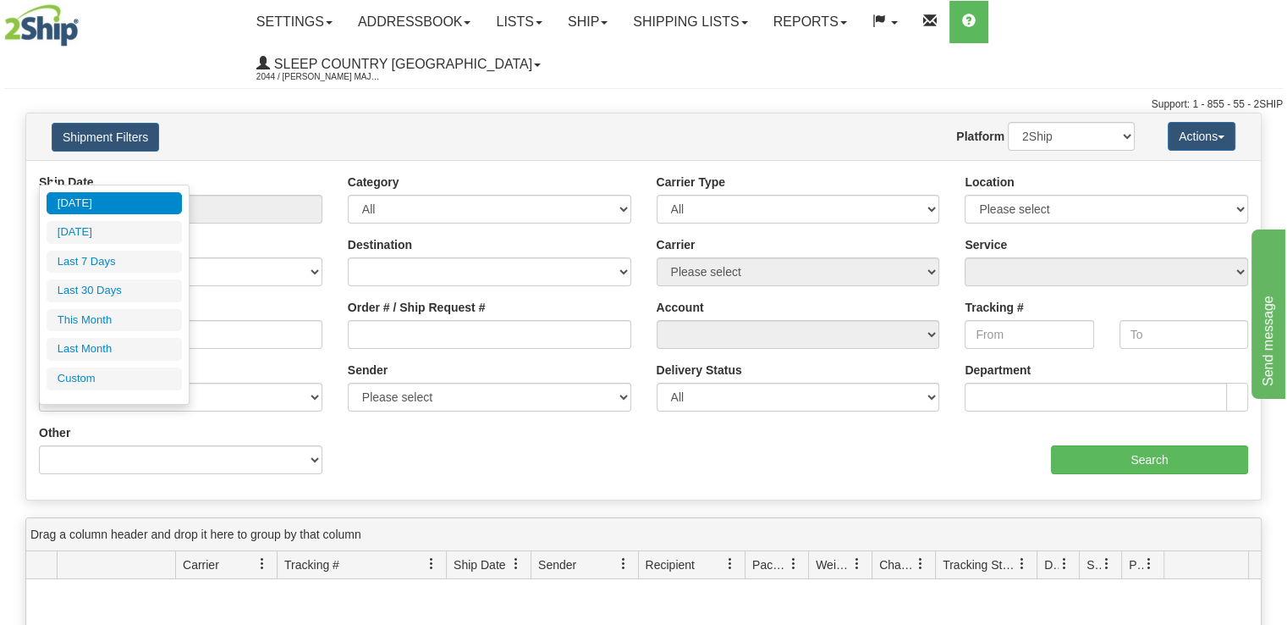
click at [235, 195] on input "From 08/09/2025 To 08/10/2025" at bounding box center [181, 209] width 284 height 29
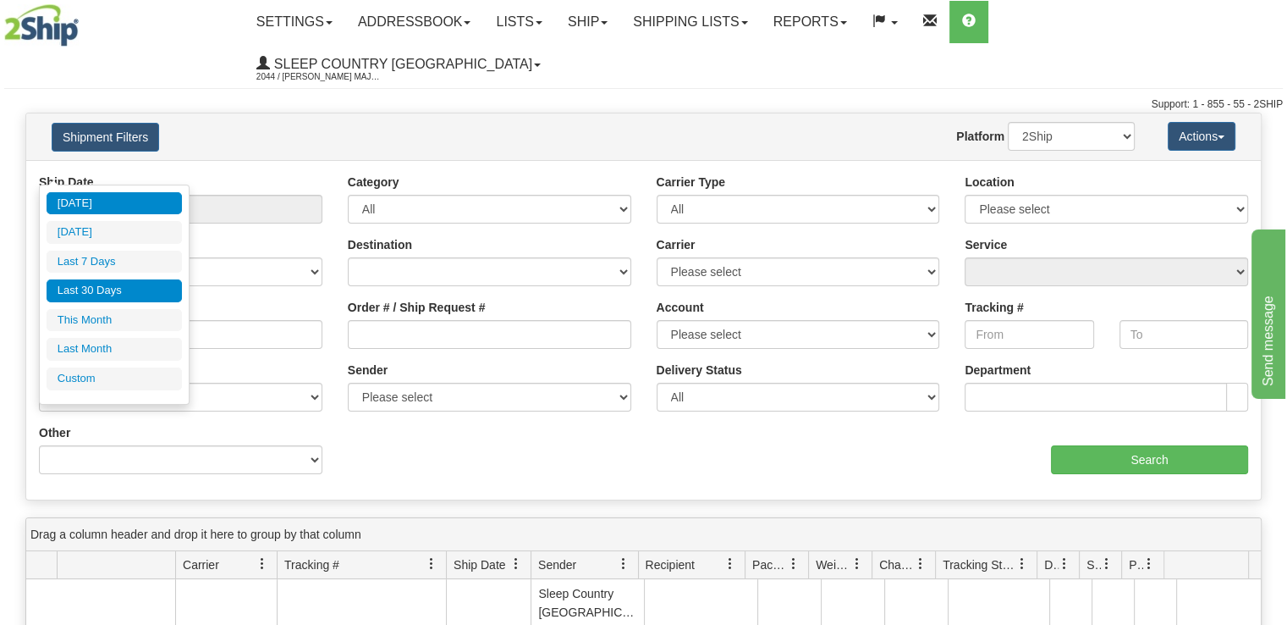
click at [138, 289] on li "Last 30 Days" at bounding box center [114, 290] width 135 height 23
type input "From 07/12/2025 To 08/10/2025"
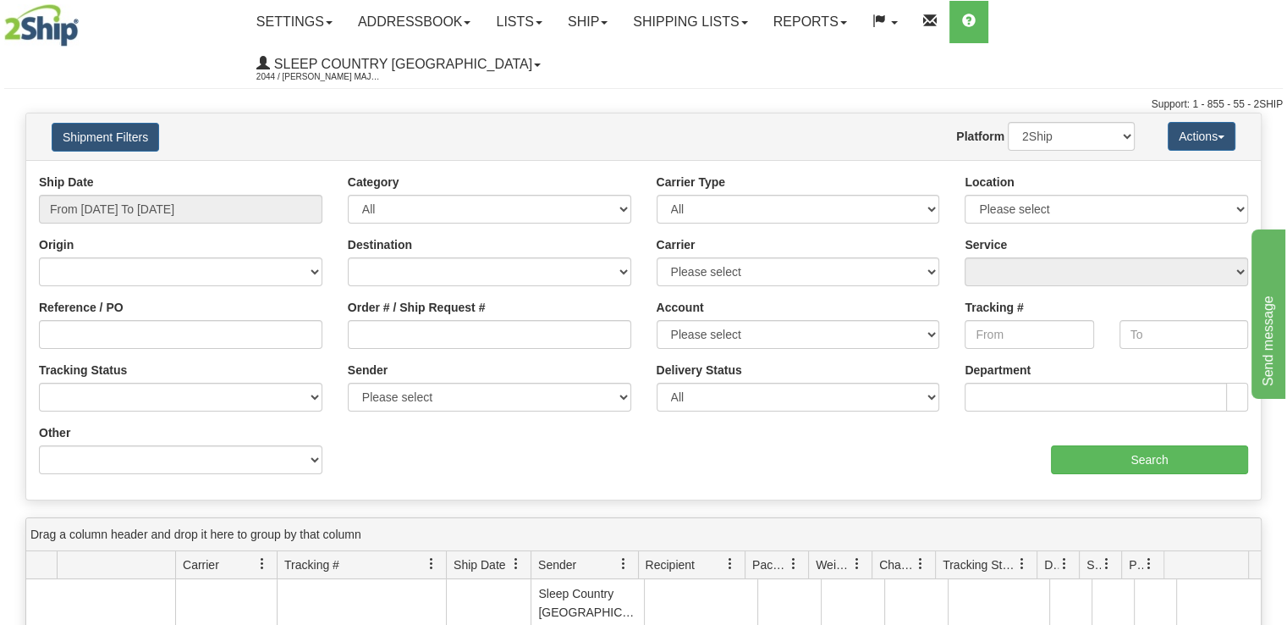
click at [435, 299] on div "Order # / Ship Request #" at bounding box center [490, 324] width 284 height 50
click at [427, 320] on input "Order # / Ship Request #" at bounding box center [490, 334] width 284 height 29
paste input "9002H964599"
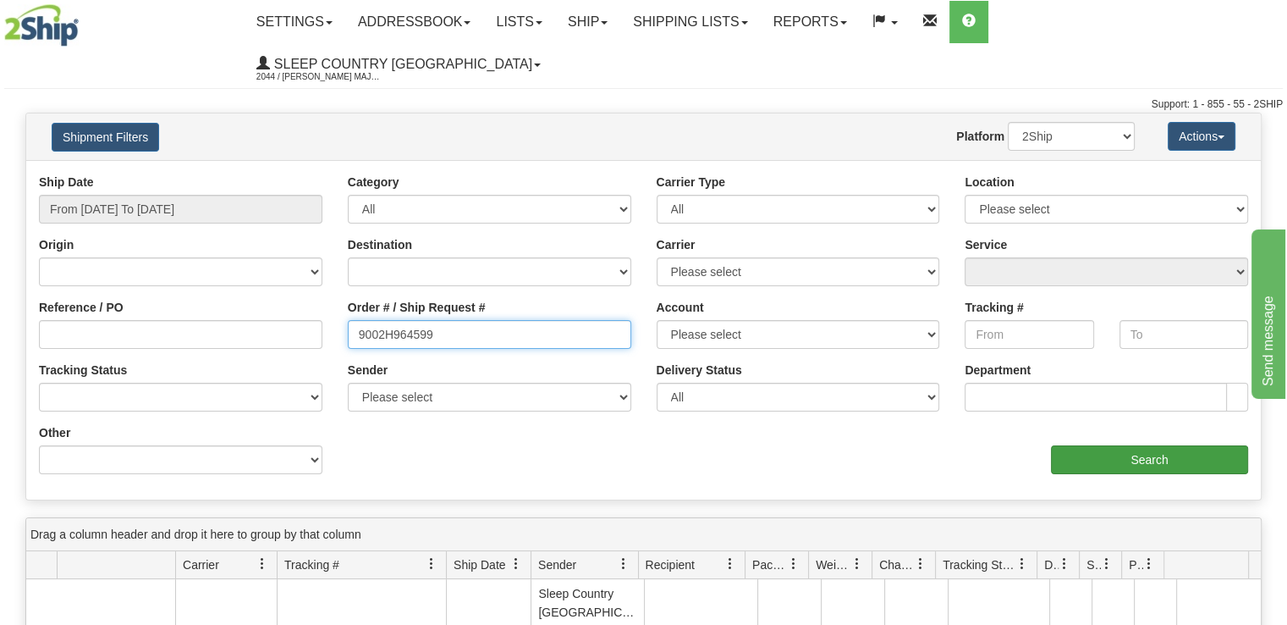
type input "9002H964599"
click at [1145, 445] on input "Search" at bounding box center [1149, 459] width 197 height 29
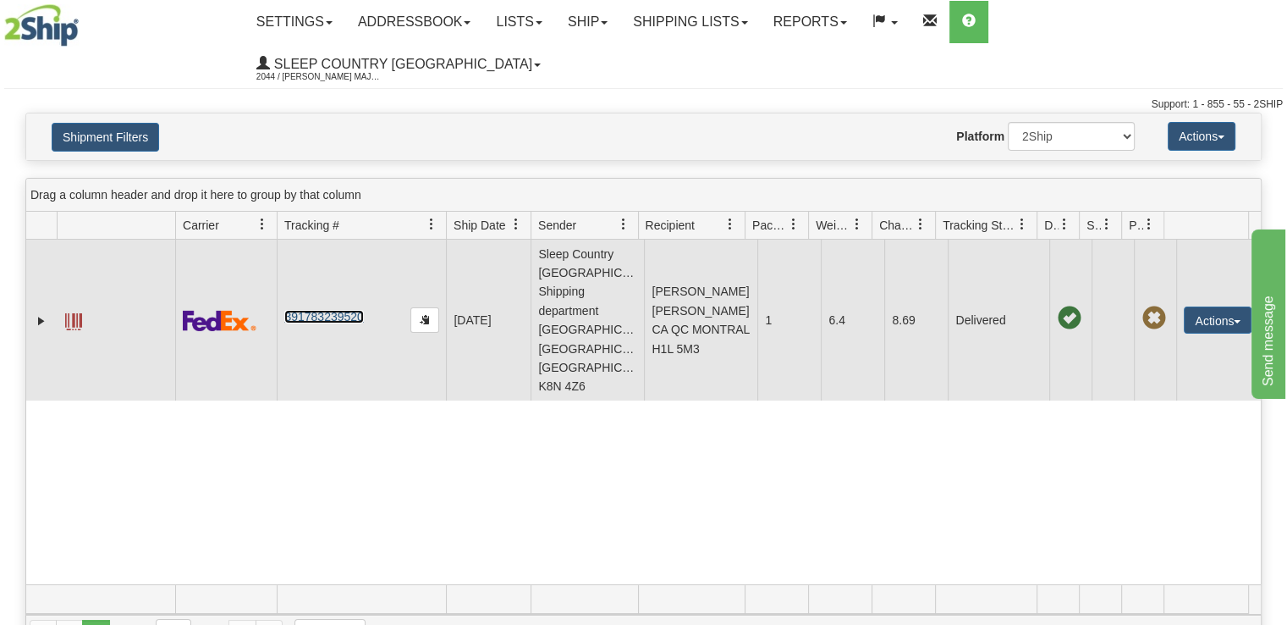
click at [350, 310] on link "391783239520" at bounding box center [323, 317] width 79 height 14
click at [1199, 306] on button "Actions" at bounding box center [1218, 319] width 68 height 27
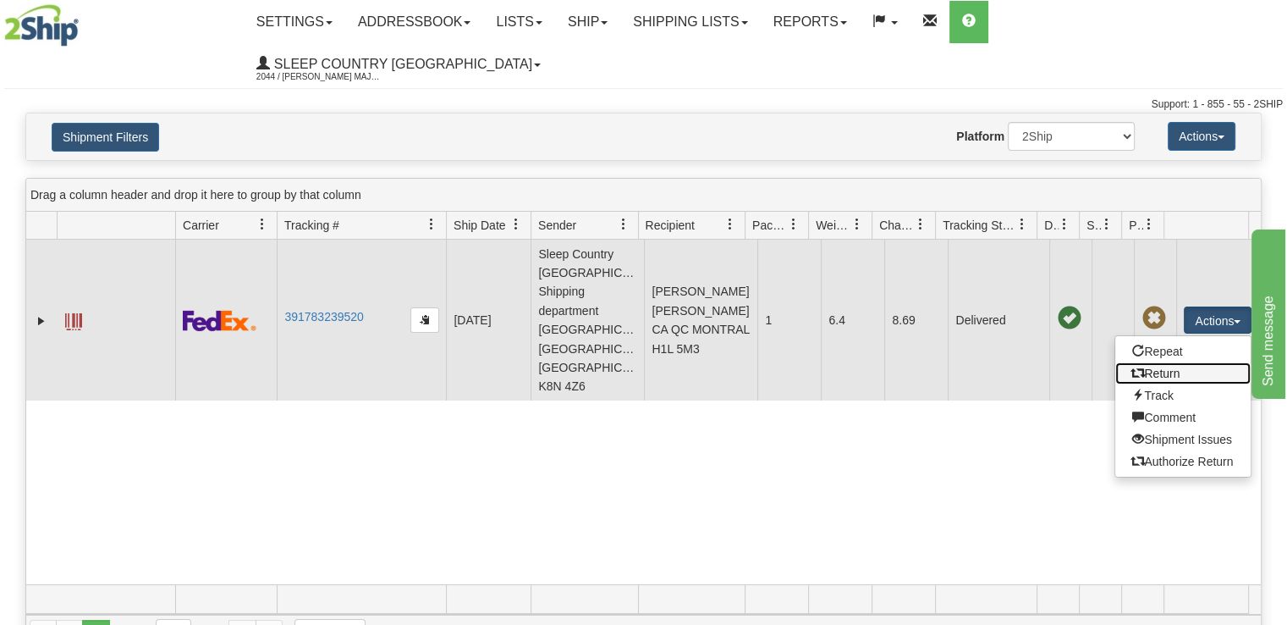
click at [1174, 362] on link "Return" at bounding box center [1183, 373] width 135 height 22
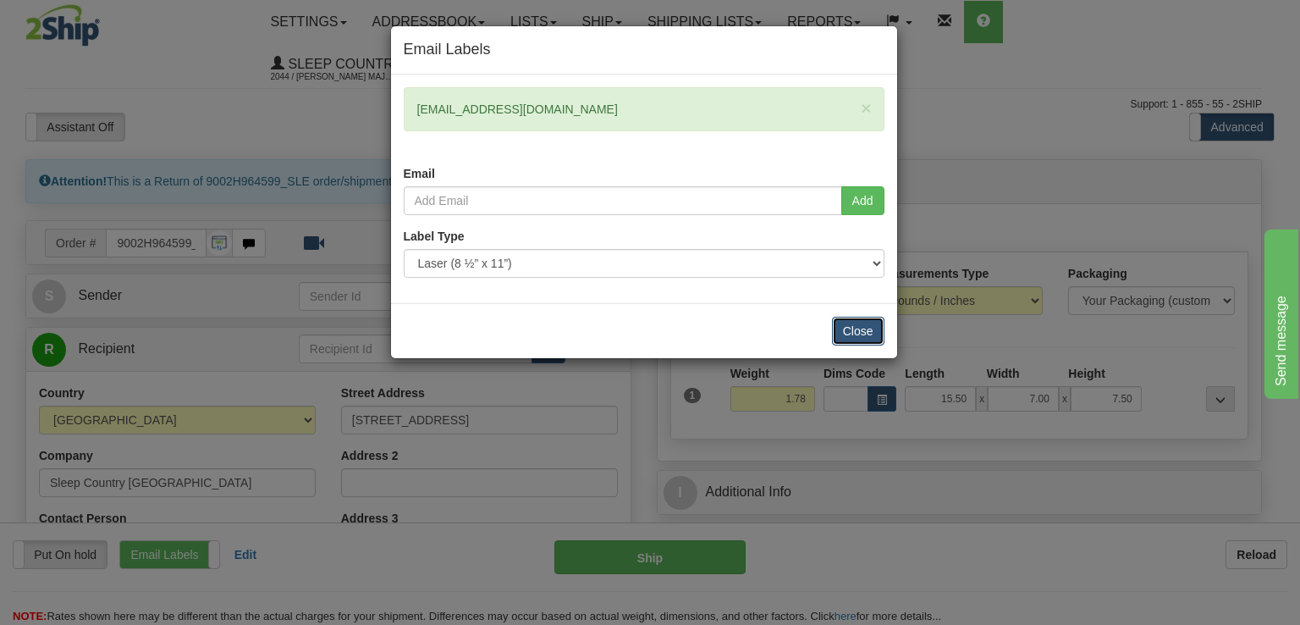
click at [846, 322] on button "Close" at bounding box center [858, 331] width 52 height 29
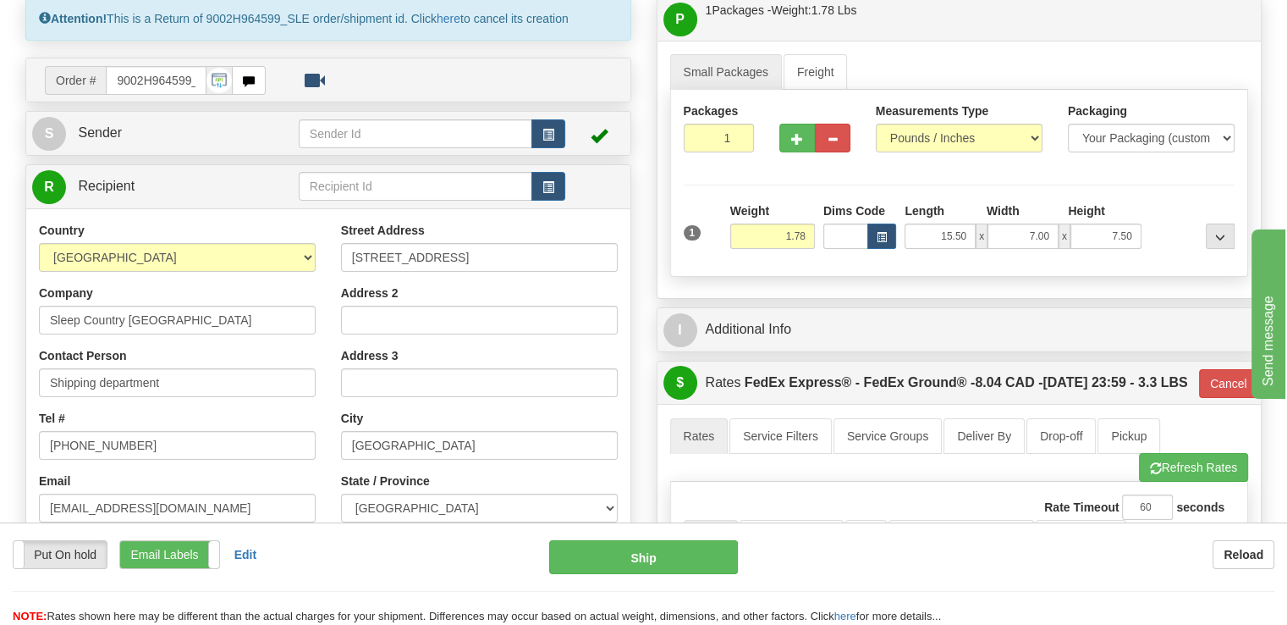
scroll to position [169, 0]
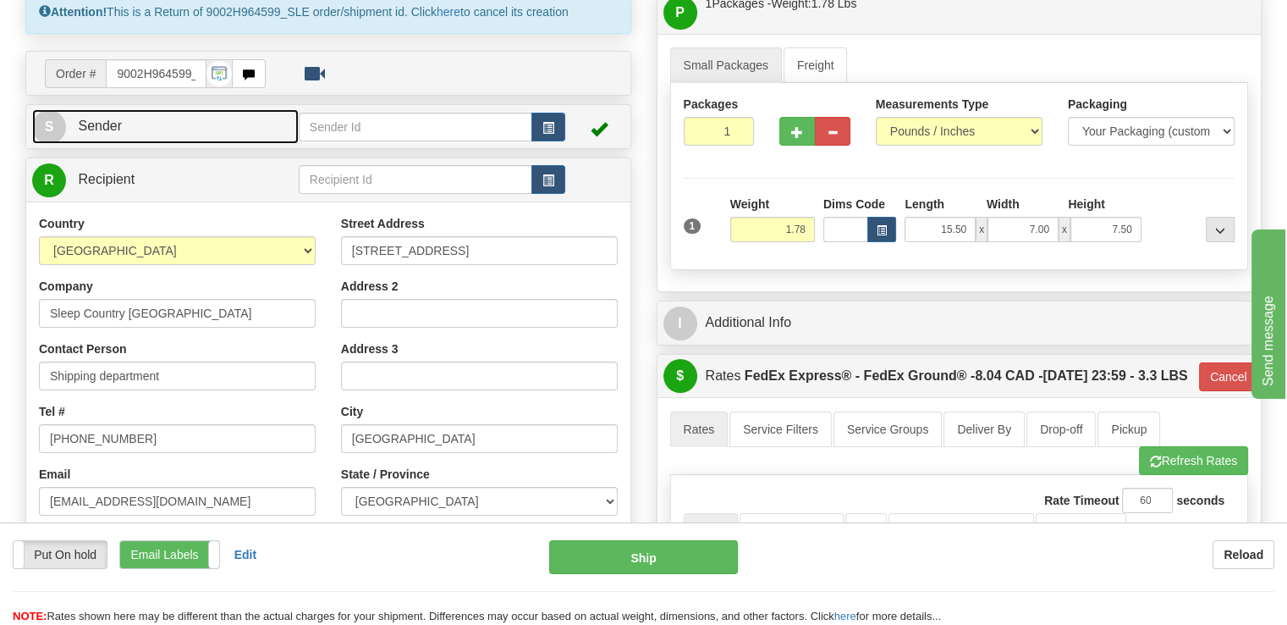
click at [58, 110] on span "S" at bounding box center [49, 127] width 34 height 34
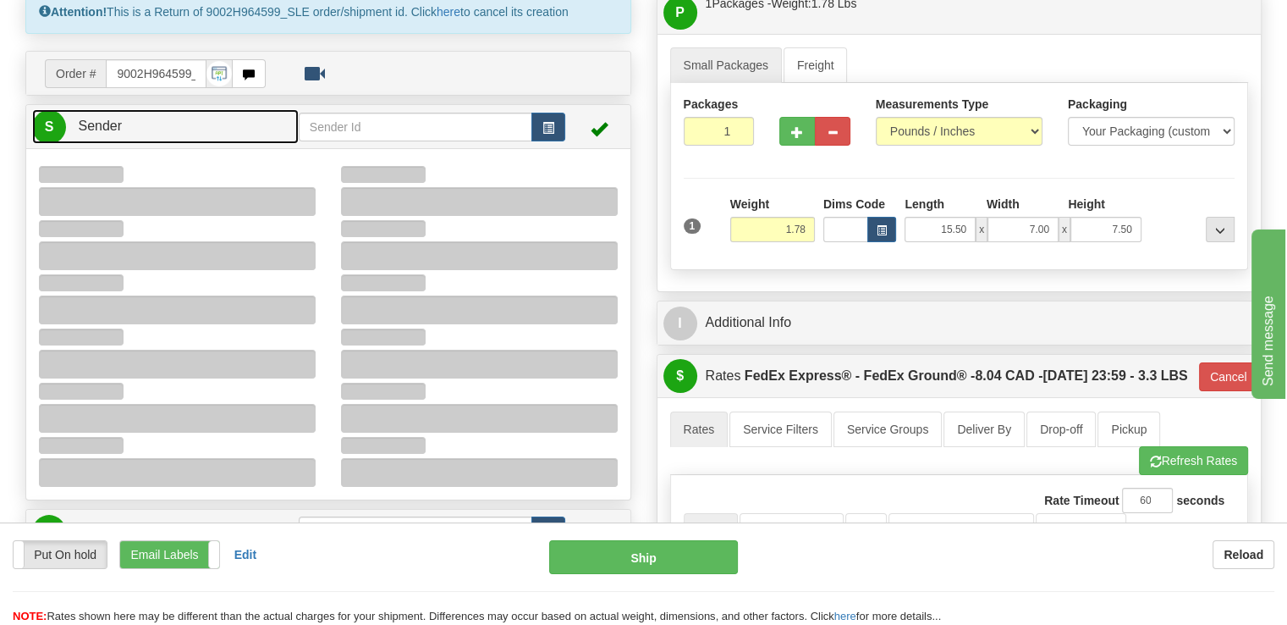
type input "11:38"
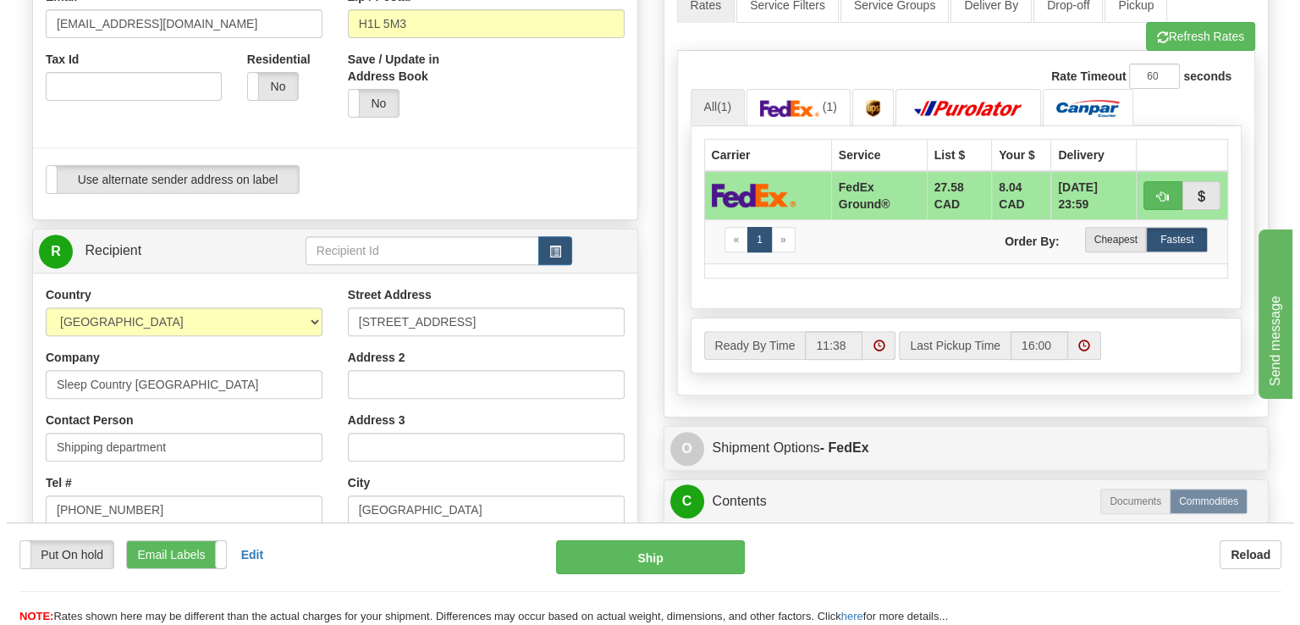
scroll to position [846, 0]
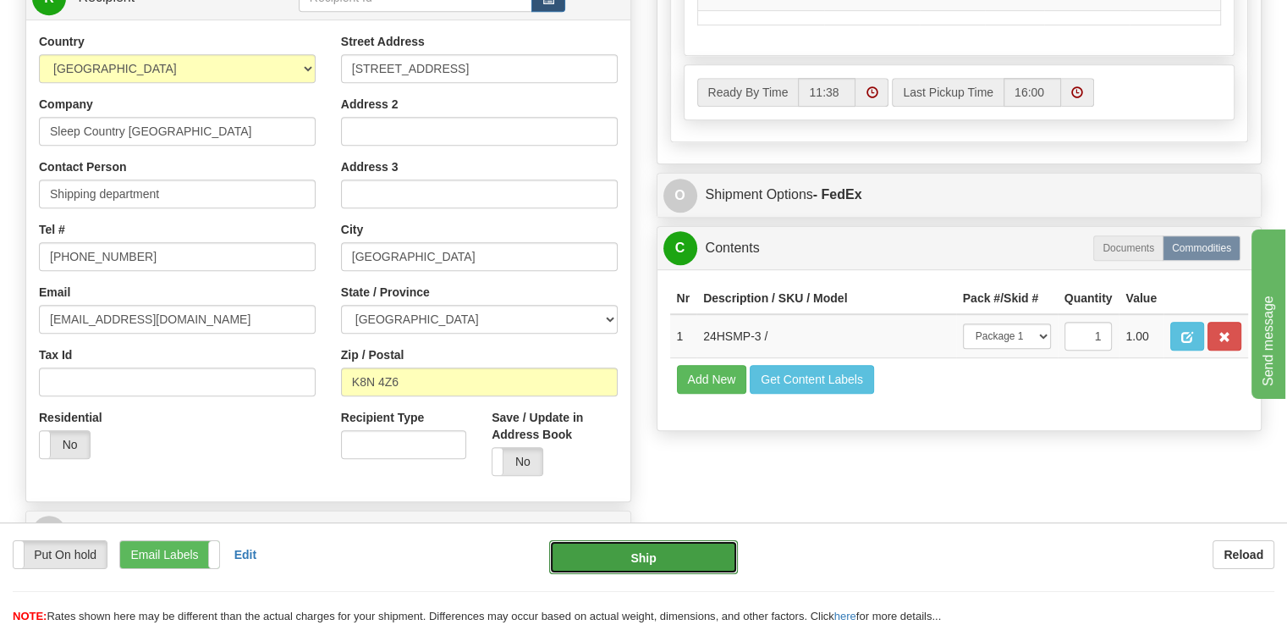
click at [666, 560] on button "Ship" at bounding box center [644, 557] width 190 height 34
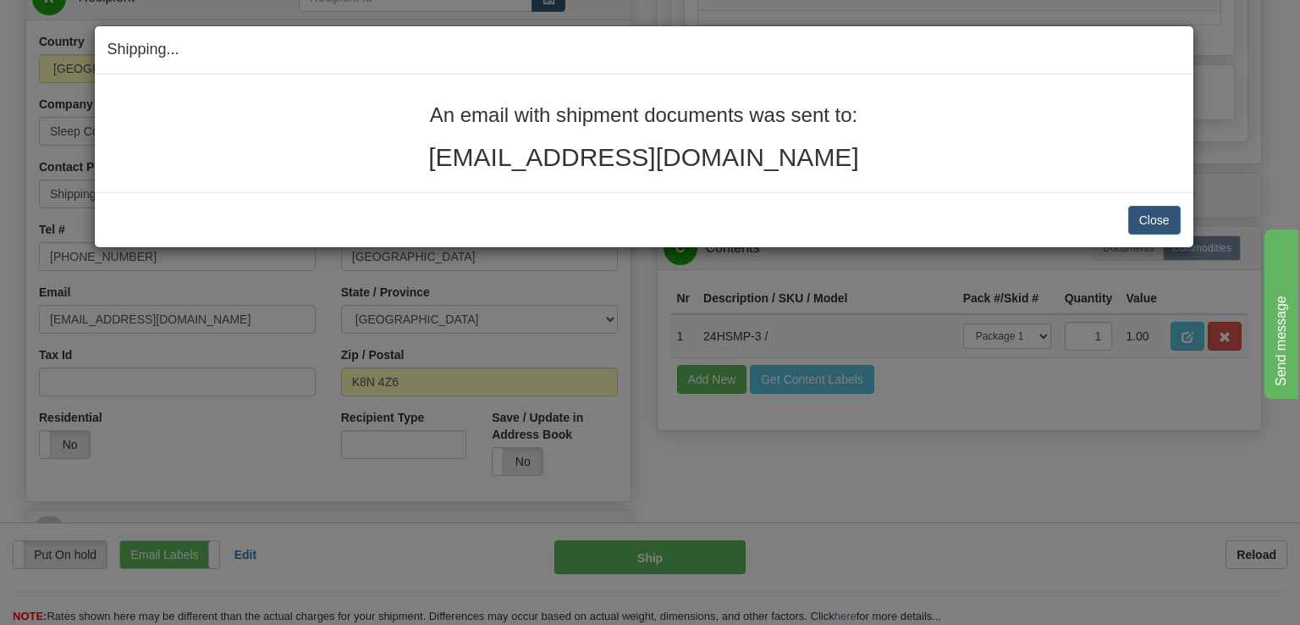
drag, startPoint x: 830, startPoint y: 153, endPoint x: 417, endPoint y: 107, distance: 414.8
click at [417, 107] on div "An email with shipment documents was sent to: mariooliva13@gmail.com" at bounding box center [643, 137] width 1073 height 67
copy div "An email with shipment documents was sent to: mariooliva13@gmail.com"
click at [1165, 212] on button "Close" at bounding box center [1154, 220] width 52 height 29
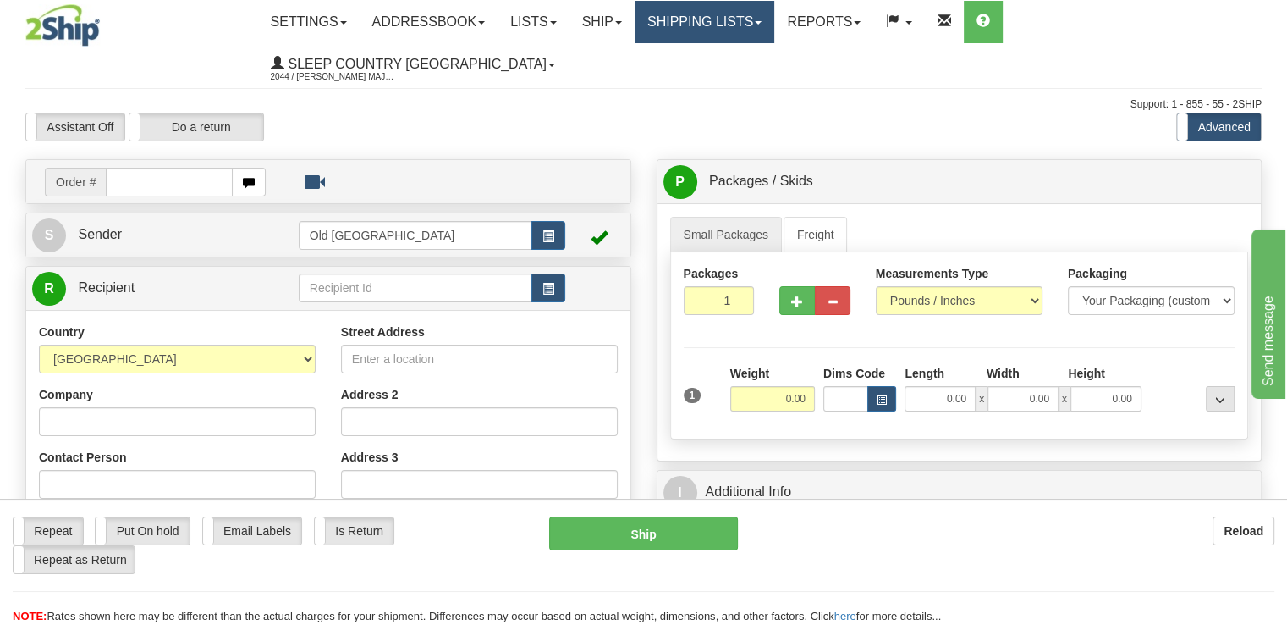
click at [775, 33] on link "Shipping lists" at bounding box center [705, 22] width 140 height 42
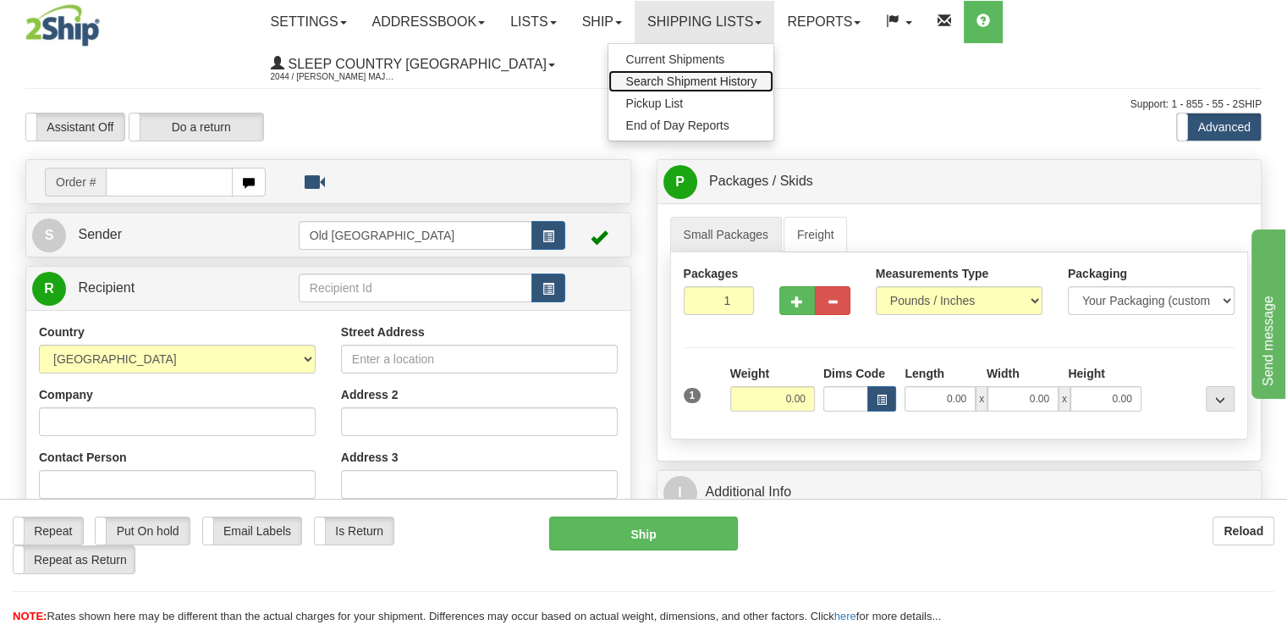
click at [736, 78] on span "Search Shipment History" at bounding box center [691, 81] width 131 height 14
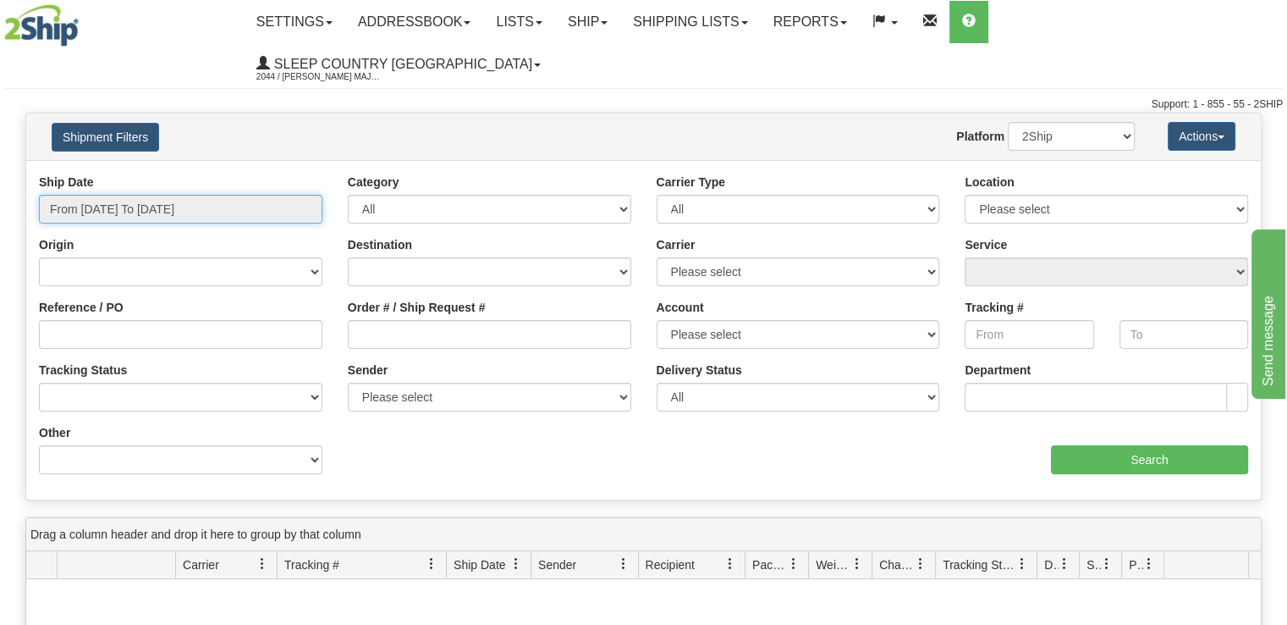
click at [226, 195] on input "From 08/09/2025 To 08/10/2025" at bounding box center [181, 209] width 284 height 29
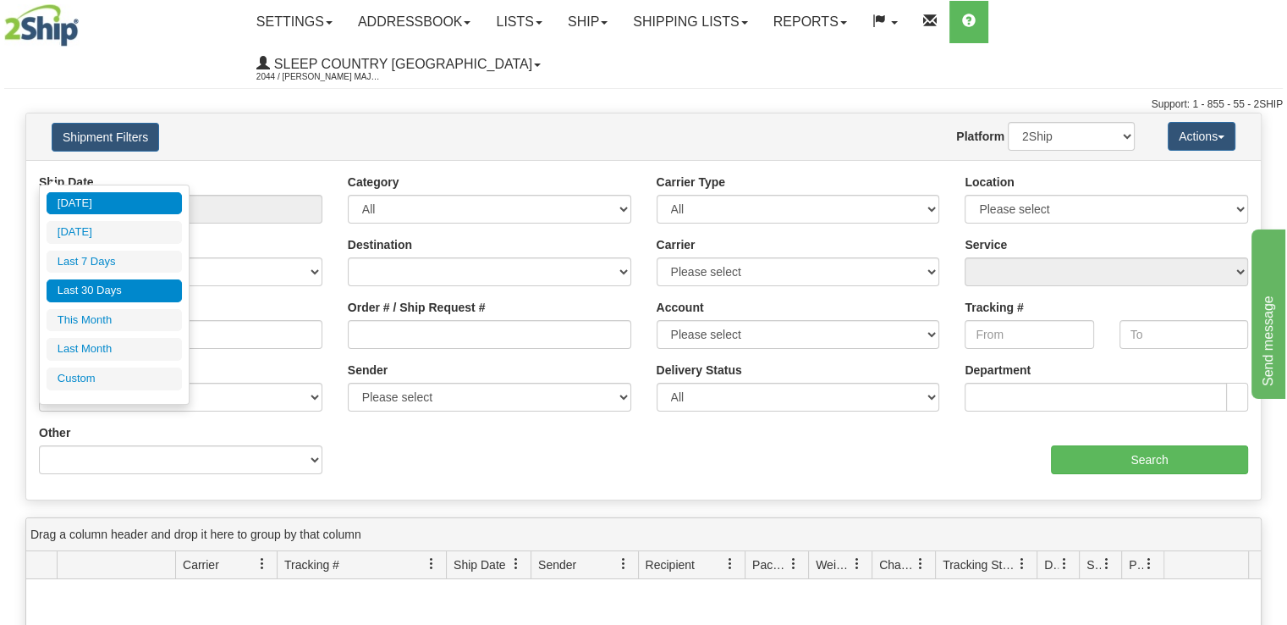
click at [163, 294] on li "Last 30 Days" at bounding box center [114, 290] width 135 height 23
type input "From 07/12/2025 To 08/10/2025"
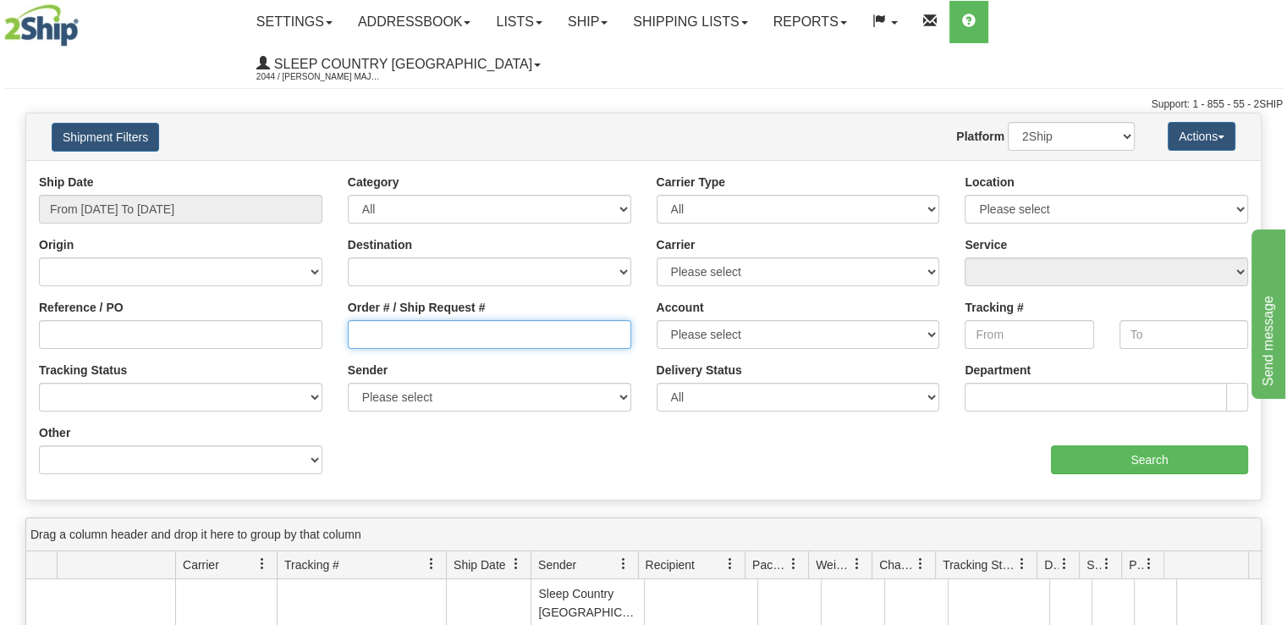
click at [565, 320] on input "Order # / Ship Request #" at bounding box center [490, 334] width 284 height 29
paste input "9000H967762"
type input "9000H967762"
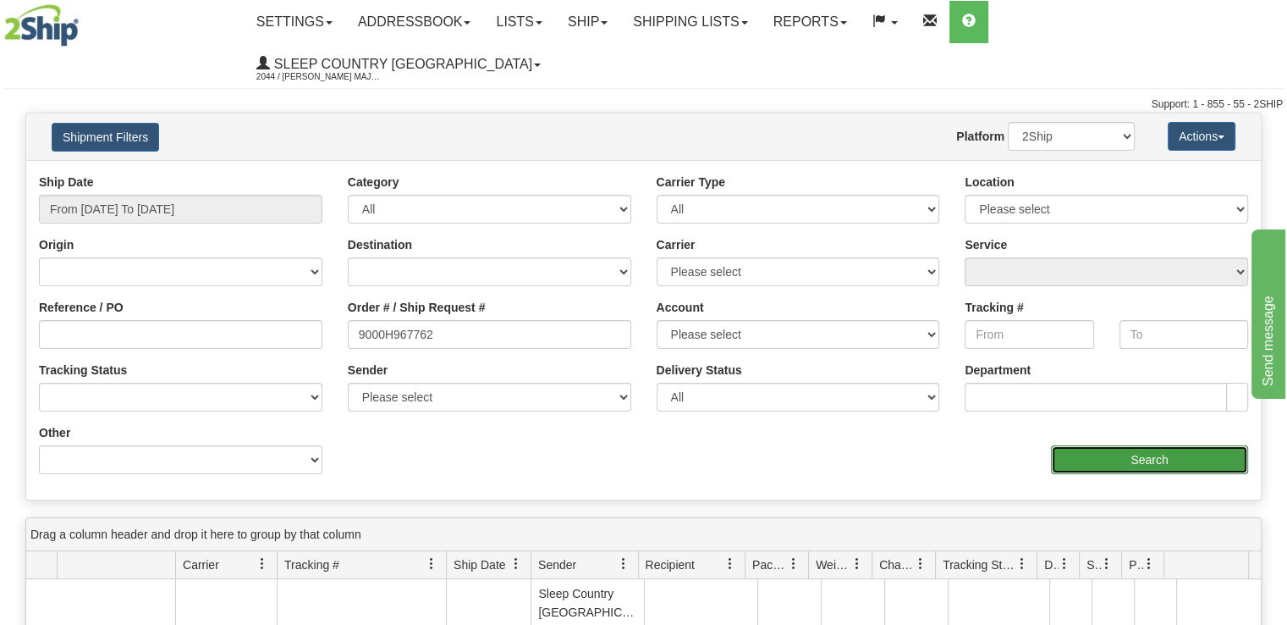
click at [1200, 445] on input "Search" at bounding box center [1149, 459] width 197 height 29
